Goal: Transaction & Acquisition: Purchase product/service

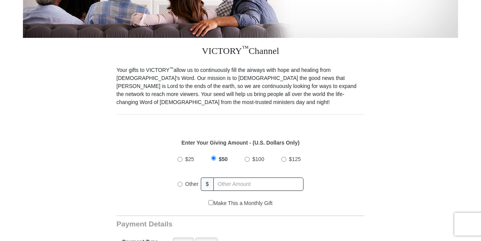
scroll to position [191, 0]
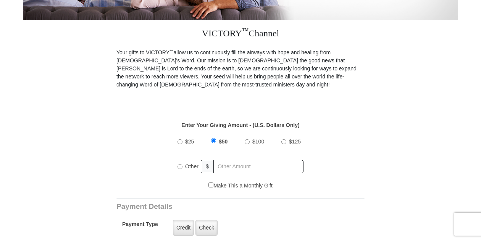
click at [180, 139] on input "$25" at bounding box center [180, 141] width 5 height 5
radio input "true"
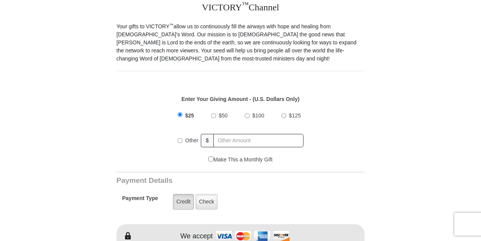
scroll to position [229, 0]
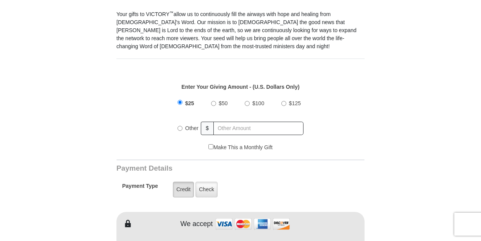
click at [182, 181] on label "Credit" at bounding box center [183, 189] width 21 height 16
click at [0, 0] on input "Credit" at bounding box center [0, 0] width 0 height 0
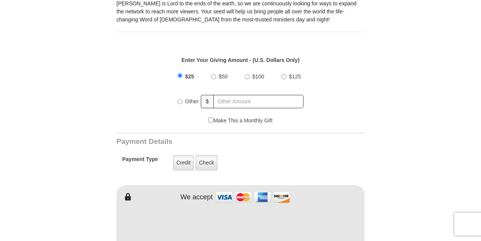
scroll to position [267, 0]
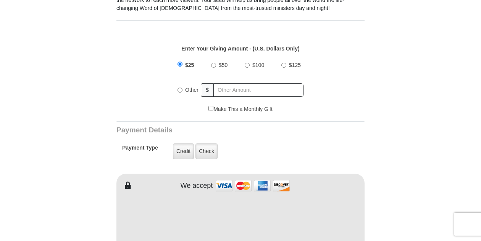
click at [243, 177] on img at bounding box center [253, 185] width 76 height 16
type input "[PERSON_NAME]"
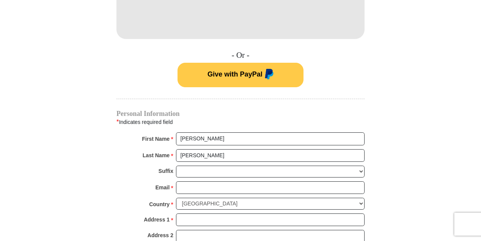
scroll to position [496, 0]
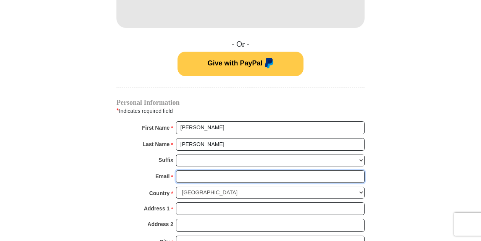
click at [192, 170] on input "Email *" at bounding box center [270, 176] width 189 height 13
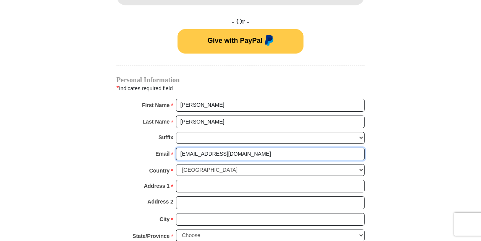
scroll to position [535, 0]
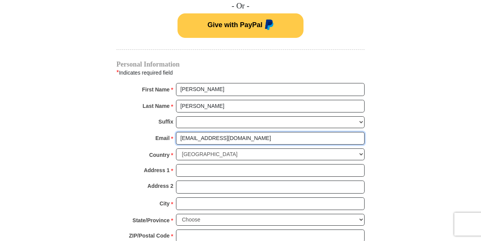
type input "[EMAIL_ADDRESS][DOMAIN_NAME]"
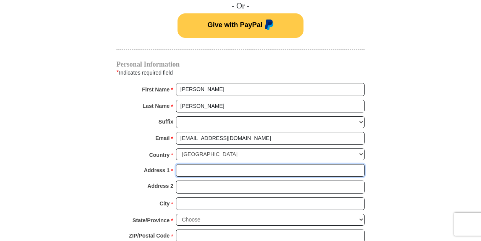
click at [185, 164] on input "Address 1 *" at bounding box center [270, 170] width 189 height 13
click at [185, 164] on input "4363" at bounding box center [270, 170] width 189 height 13
drag, startPoint x: 218, startPoint y: 159, endPoint x: 141, endPoint y: 149, distance: 78.2
click at [143, 164] on div "Address 1 * [STREET_ADDRESS] Please enter Address 1" at bounding box center [240, 172] width 248 height 17
type input "[STREET_ADDRESS]"
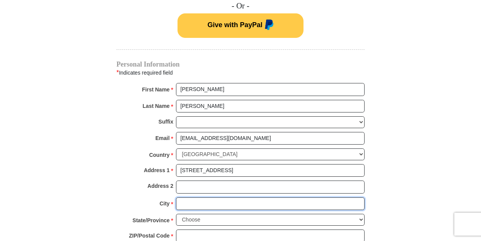
click at [186, 197] on input "City *" at bounding box center [270, 203] width 189 height 13
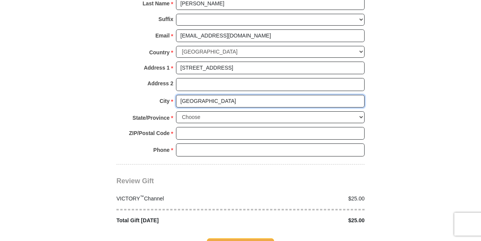
scroll to position [649, 0]
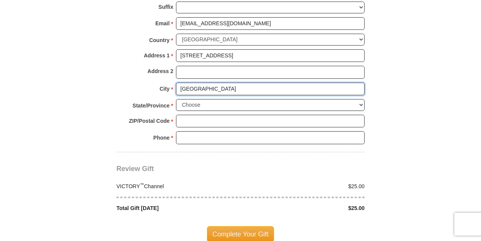
type input "[GEOGRAPHIC_DATA]"
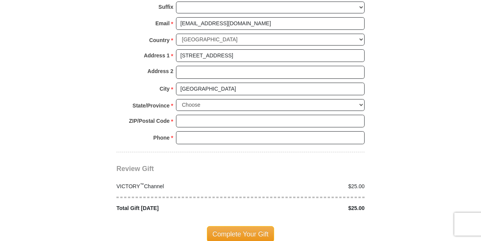
click at [172, 101] on span "*" at bounding box center [172, 106] width 3 height 11
click at [176, 99] on select "Choose [US_STATE] [US_STATE] [US_STATE] [US_STATE] [US_STATE] Armed Forces Amer…" at bounding box center [270, 105] width 189 height 12
click at [172, 101] on span "*" at bounding box center [172, 106] width 3 height 11
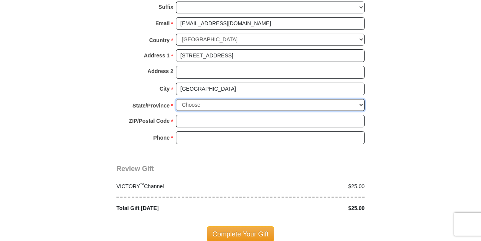
click at [176, 99] on select "Choose [US_STATE] [US_STATE] [US_STATE] [US_STATE] [US_STATE] Armed Forces Amer…" at bounding box center [270, 105] width 189 height 12
click at [194, 99] on select "Choose [US_STATE] [US_STATE] [US_STATE] [US_STATE] [US_STATE] Armed Forces Amer…" at bounding box center [270, 105] width 189 height 12
select select "IN"
click at [176, 99] on select "Choose [US_STATE] [US_STATE] [US_STATE] [US_STATE] [US_STATE] Armed Forces Amer…" at bounding box center [270, 105] width 189 height 12
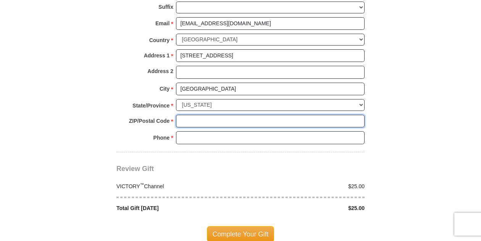
click at [184, 115] on input "ZIP/Postal Code *" at bounding box center [270, 121] width 189 height 13
type input "46237"
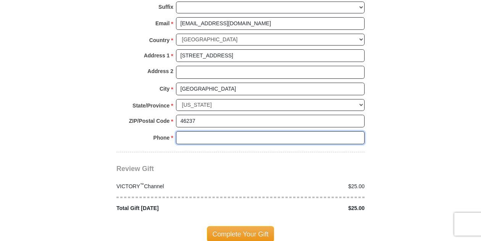
click at [195, 131] on input "Phone * *" at bounding box center [270, 137] width 189 height 13
type input "[PHONE_NUMBER]"
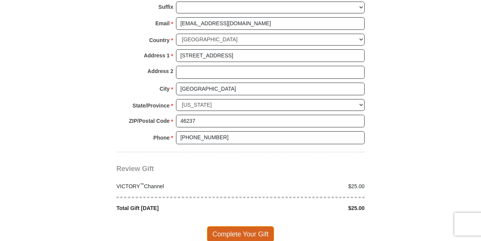
click at [229, 226] on span "Complete Your Gift" at bounding box center [241, 234] width 68 height 16
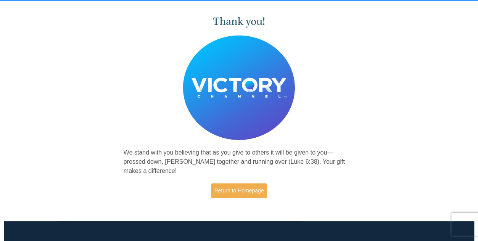
scroll to position [38, 0]
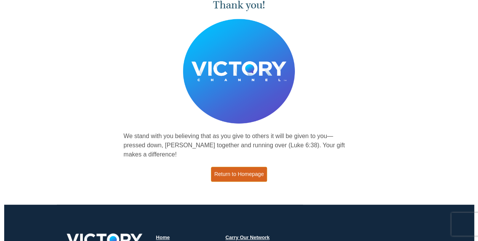
click at [231, 176] on link "Return to Homepage" at bounding box center [239, 173] width 57 height 15
